Goal: Find specific page/section

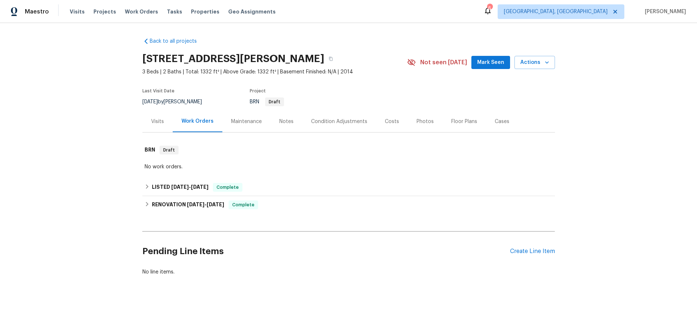
click at [155, 119] on div "Visits" at bounding box center [157, 121] width 13 height 7
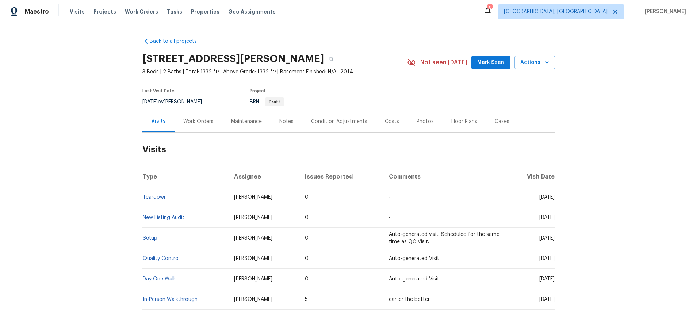
scroll to position [49, 0]
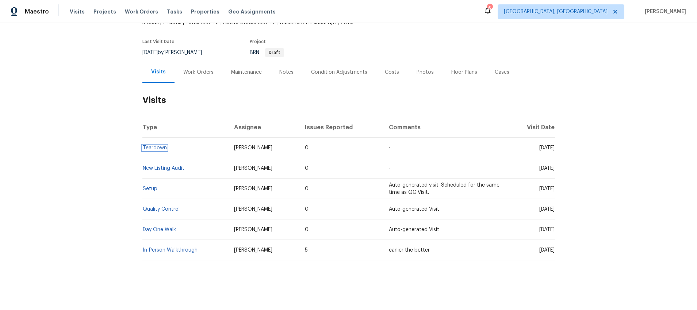
click at [162, 147] on link "Teardown" at bounding box center [155, 147] width 24 height 5
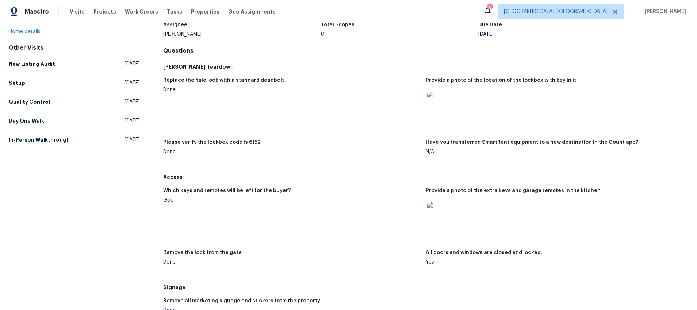
scroll to position [53, 0]
click at [429, 211] on img at bounding box center [438, 212] width 23 height 23
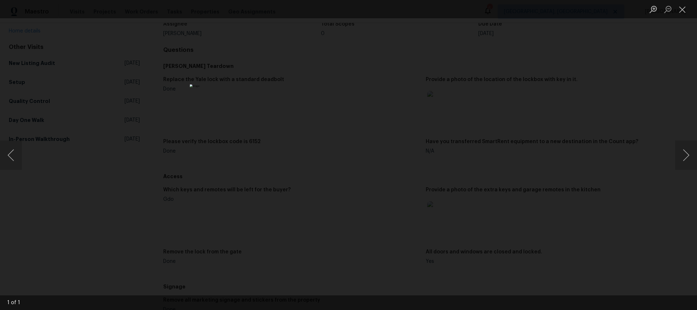
click at [513, 162] on div "Lightbox" at bounding box center [348, 155] width 697 height 310
